Goal: Task Accomplishment & Management: Use online tool/utility

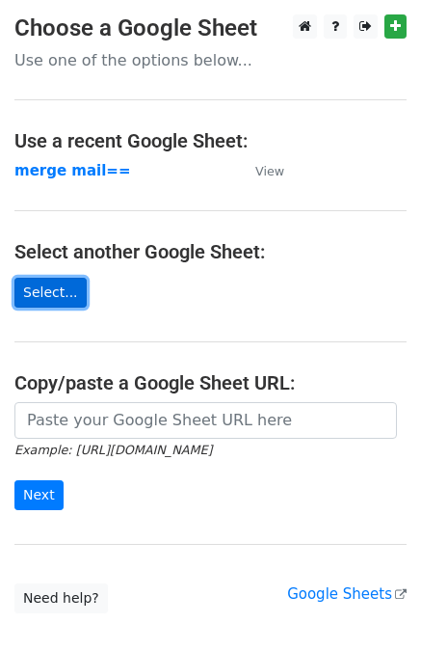
click at [52, 294] on link "Select..." at bounding box center [50, 293] width 72 height 30
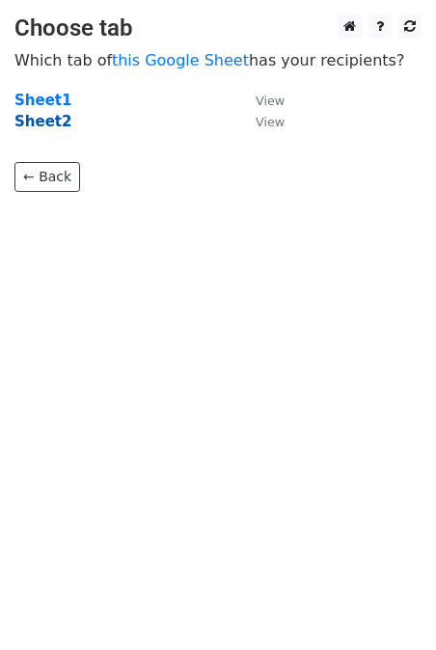
click at [43, 123] on strong "Sheet2" at bounding box center [42, 121] width 57 height 17
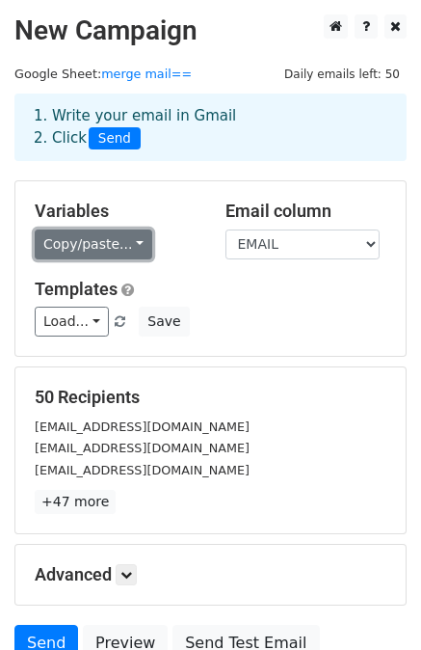
click at [81, 248] on link "Copy/paste..." at bounding box center [94, 244] width 118 height 30
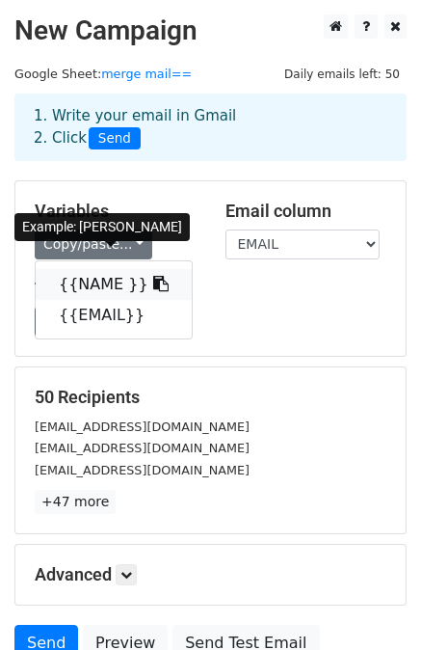
click at [77, 287] on link "{{NAME }}" at bounding box center [114, 284] width 156 height 31
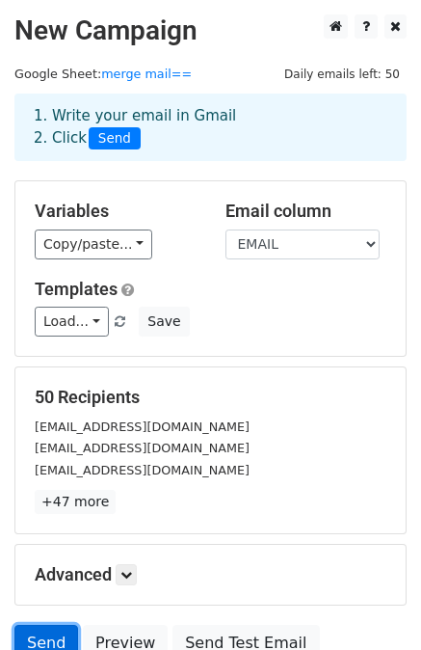
click at [44, 633] on link "Send" at bounding box center [46, 643] width 64 height 37
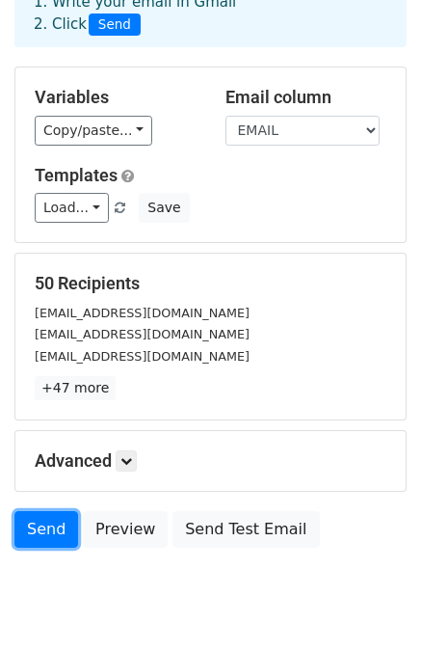
scroll to position [174, 0]
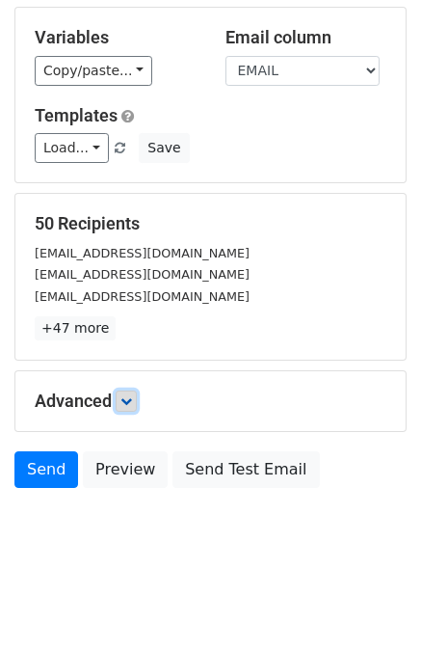
click at [127, 398] on icon at bounding box center [127, 401] width 12 height 12
